Goal: Task Accomplishment & Management: Manage account settings

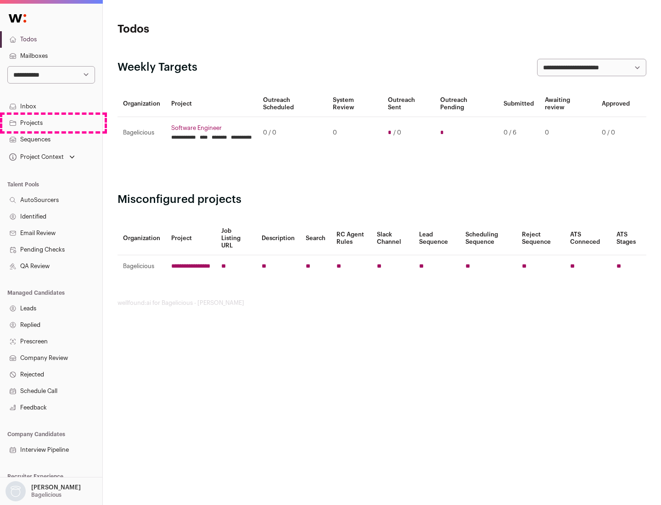
click at [51, 123] on link "Projects" at bounding box center [51, 123] width 102 height 17
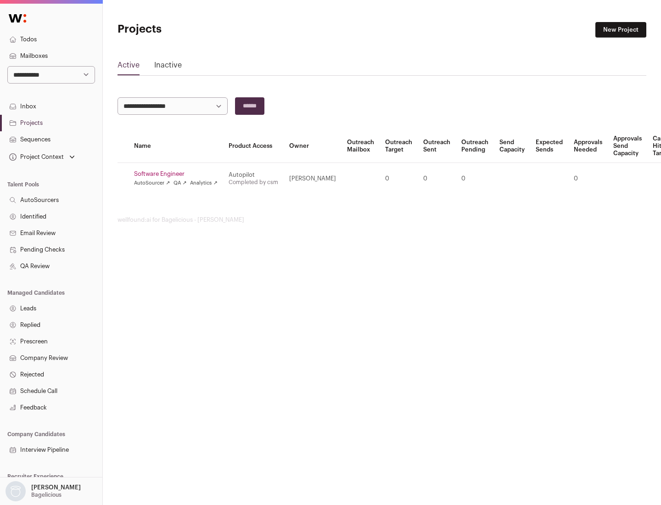
click at [179, 174] on link "Software Engineer" at bounding box center [176, 173] width 84 height 7
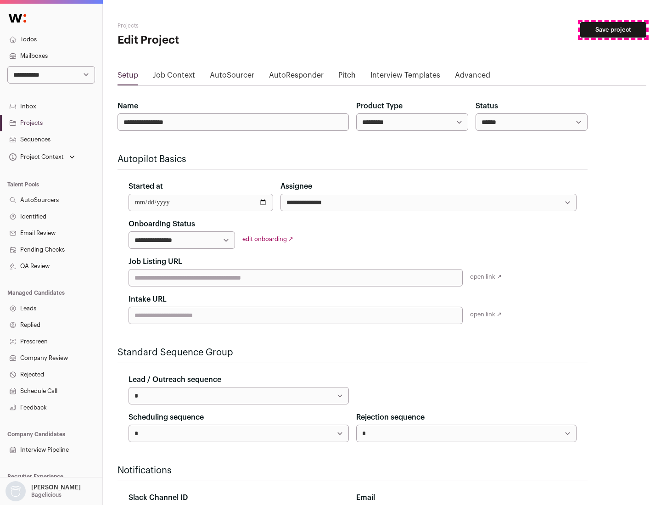
click at [614, 30] on button "Save project" at bounding box center [614, 30] width 66 height 16
